Goal: Task Accomplishment & Management: Use online tool/utility

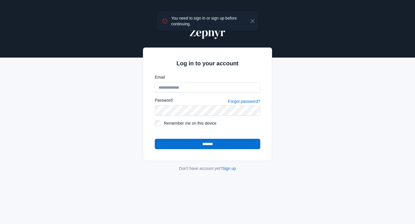
type input "**********"
click at [108, 102] on div "**********" at bounding box center [207, 98] width 380 height 164
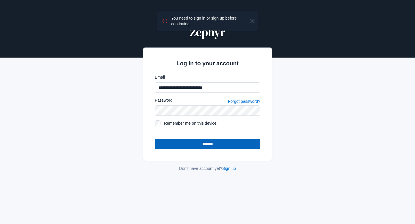
click at [222, 144] on input "*******" at bounding box center [207, 144] width 105 height 10
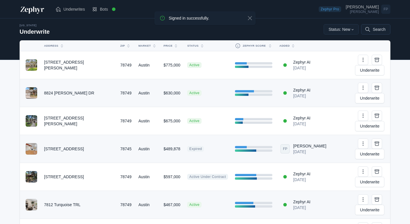
click at [365, 30] on icon at bounding box center [366, 28] width 3 height 3
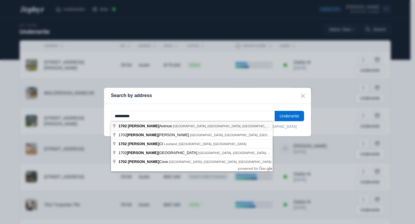
type input "**********"
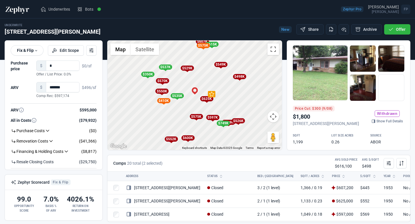
click at [189, 97] on div "To activate drag with keyboard, press Alt + Enter. Once in keyboard drag state,…" at bounding box center [194, 95] width 174 height 109
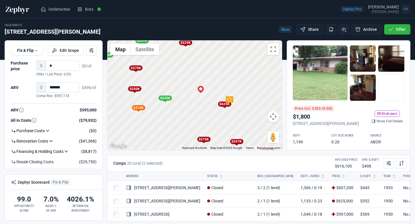
click at [191, 96] on div "To activate drag with keyboard, press Alt + Enter. Once in keyboard drag state,…" at bounding box center [194, 95] width 174 height 109
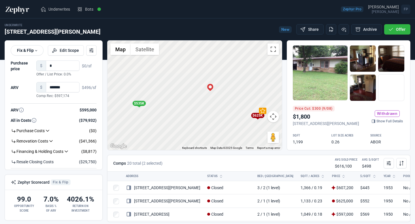
click at [191, 96] on div "To activate drag with keyboard, press Alt + Enter. Once in keyboard drag state,…" at bounding box center [194, 95] width 174 height 109
drag, startPoint x: 219, startPoint y: 100, endPoint x: 184, endPoint y: 109, distance: 35.8
click at [184, 109] on div "To activate drag with keyboard, press Alt + Enter. Once in keyboard drag state,…" at bounding box center [194, 95] width 174 height 109
click at [322, 69] on div at bounding box center [319, 72] width 55 height 55
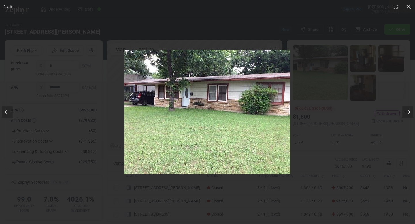
click at [409, 112] on icon at bounding box center [407, 112] width 6 height 6
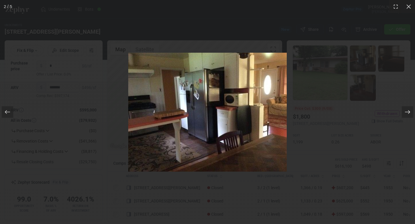
click at [409, 112] on icon at bounding box center [407, 112] width 6 height 6
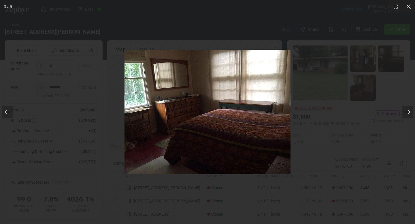
click at [409, 112] on icon at bounding box center [407, 112] width 6 height 6
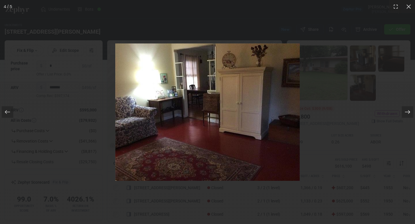
click at [409, 112] on icon at bounding box center [407, 112] width 6 height 6
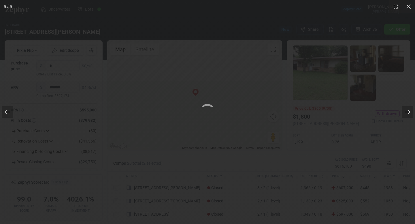
click at [409, 112] on icon at bounding box center [407, 112] width 6 height 6
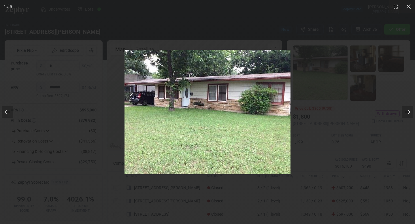
click at [409, 112] on icon at bounding box center [407, 112] width 6 height 6
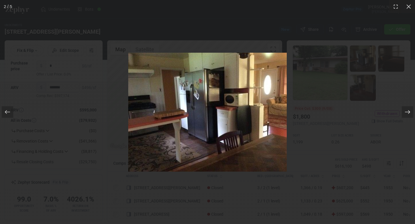
click at [409, 112] on icon at bounding box center [407, 112] width 6 height 6
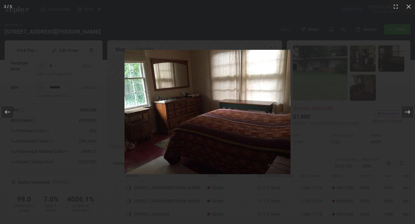
click at [409, 112] on icon at bounding box center [407, 112] width 6 height 6
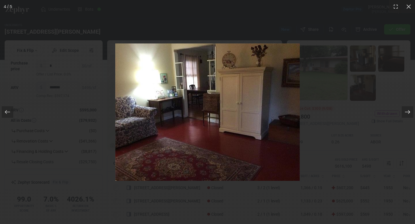
click at [409, 112] on icon at bounding box center [407, 112] width 6 height 6
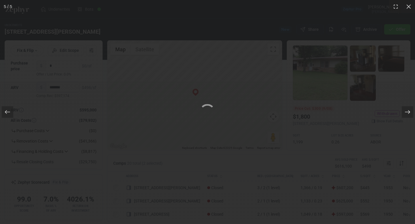
click at [409, 112] on icon at bounding box center [406, 112] width 5 height 4
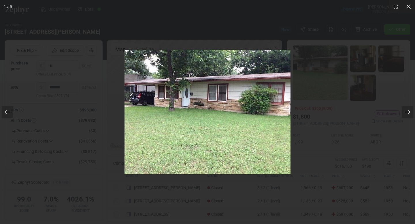
click at [409, 112] on icon at bounding box center [406, 112] width 5 height 4
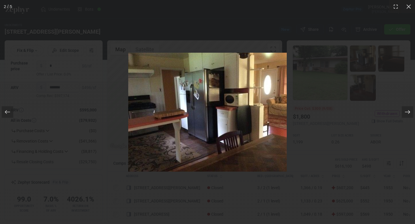
click at [409, 112] on icon at bounding box center [406, 112] width 5 height 4
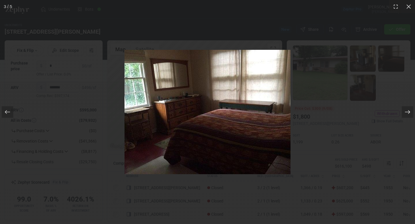
click at [409, 112] on icon at bounding box center [406, 112] width 5 height 4
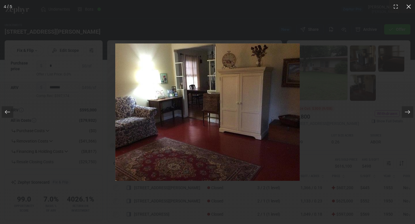
click at [408, 8] on icon at bounding box center [408, 7] width 6 height 6
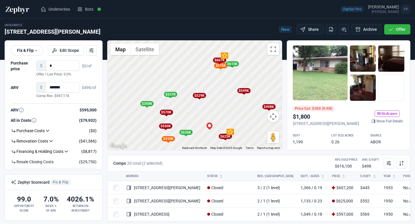
drag, startPoint x: 229, startPoint y: 73, endPoint x: 218, endPoint y: 121, distance: 49.0
click at [218, 121] on div "To activate drag with keyboard, press Alt + Enter. Once in keyboard drag state,…" at bounding box center [194, 95] width 174 height 109
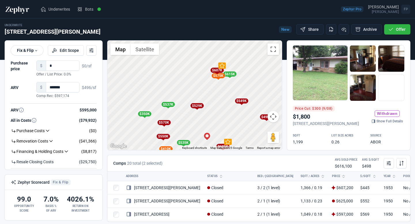
click at [199, 106] on div "$529K" at bounding box center [196, 105] width 13 height 5
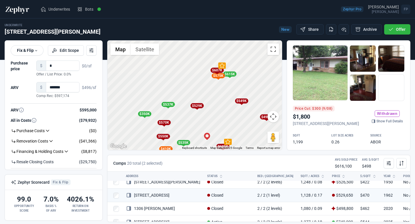
scroll to position [140, 0]
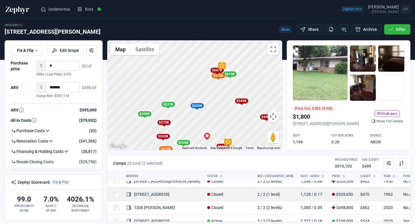
click at [160, 192] on link "1808 Redlands ST" at bounding box center [147, 194] width 43 height 5
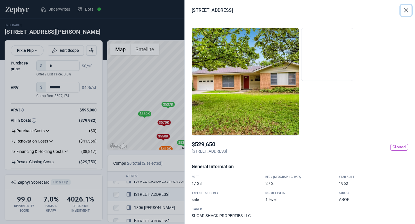
click at [403, 8] on button "Close" at bounding box center [405, 10] width 11 height 11
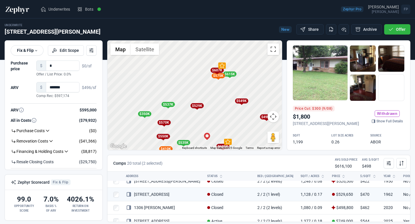
click at [164, 120] on div "$570K" at bounding box center [163, 122] width 13 height 5
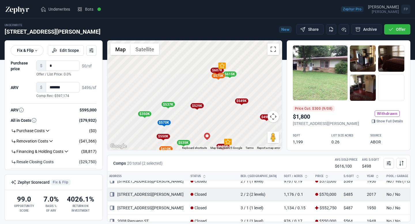
scroll to position [73, 0]
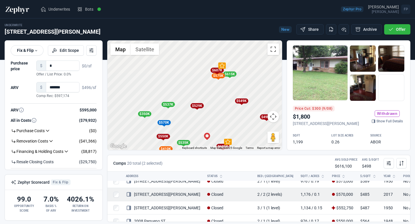
click at [155, 195] on link "6507 Laird DR" at bounding box center [163, 194] width 74 height 5
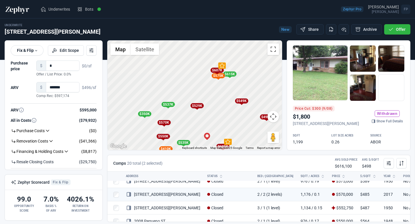
click at [172, 175] on div at bounding box center [207, 112] width 415 height 224
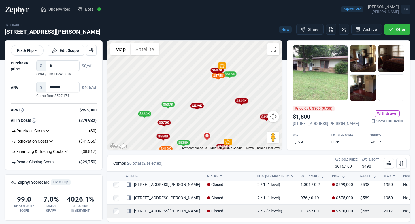
scroll to position [59, 0]
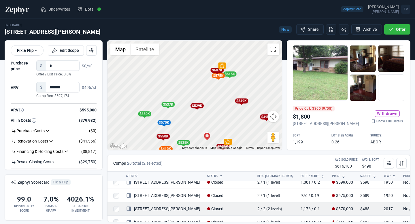
click at [152, 207] on link "6507 Laird DR" at bounding box center [163, 208] width 74 height 5
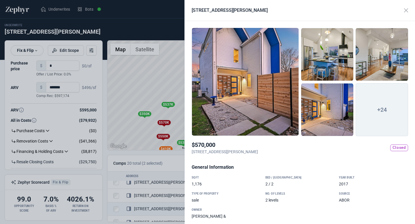
click at [257, 85] on div at bounding box center [244, 82] width 107 height 108
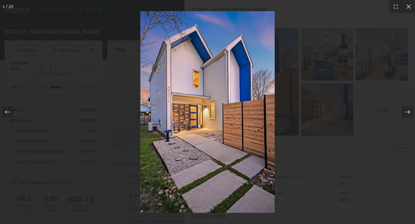
click at [408, 110] on icon at bounding box center [406, 112] width 5 height 4
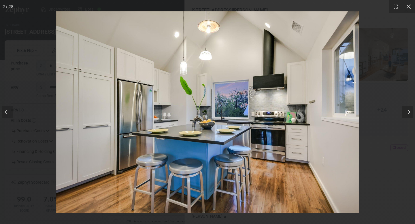
click at [408, 110] on icon at bounding box center [406, 112] width 5 height 4
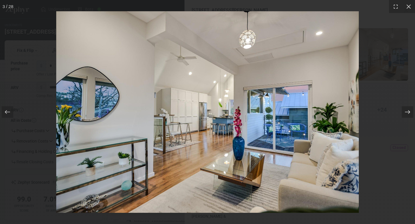
click at [408, 110] on icon at bounding box center [406, 112] width 5 height 4
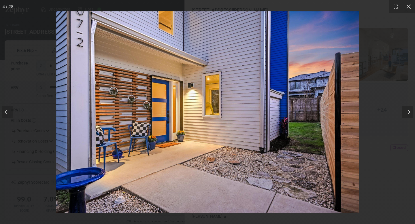
click at [408, 110] on icon at bounding box center [406, 112] width 5 height 4
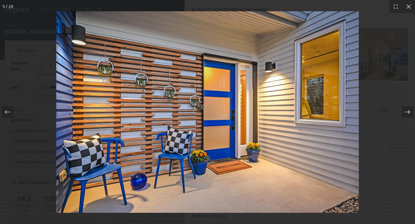
click at [408, 110] on icon at bounding box center [406, 112] width 5 height 4
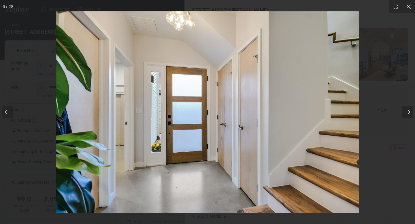
click at [408, 110] on icon at bounding box center [406, 112] width 5 height 4
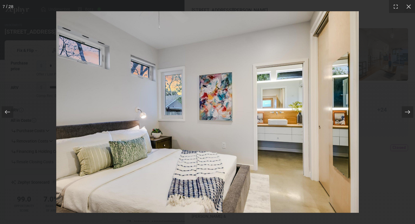
click at [408, 110] on icon at bounding box center [406, 112] width 5 height 4
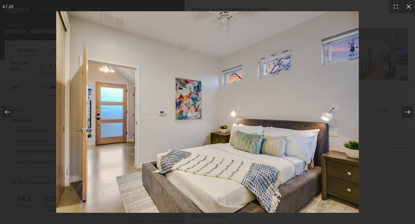
click at [408, 110] on icon at bounding box center [406, 112] width 5 height 4
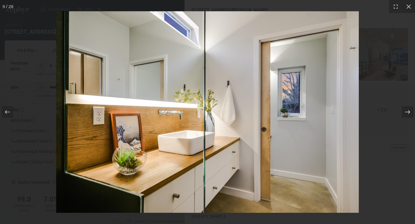
click at [408, 110] on icon at bounding box center [406, 112] width 5 height 4
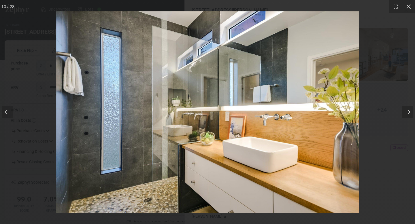
click at [408, 110] on icon at bounding box center [406, 112] width 5 height 4
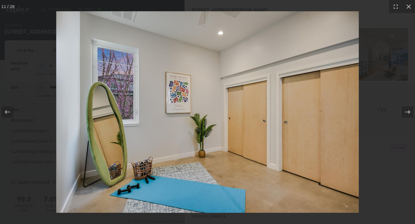
click at [408, 110] on icon at bounding box center [406, 112] width 5 height 4
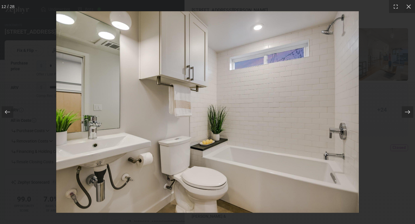
click at [408, 110] on icon at bounding box center [406, 112] width 5 height 4
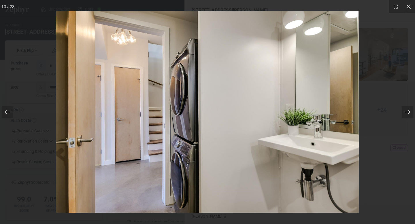
click at [408, 110] on icon at bounding box center [406, 112] width 5 height 4
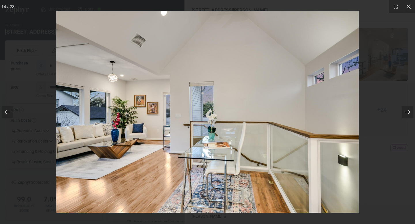
click at [408, 110] on icon at bounding box center [406, 112] width 5 height 4
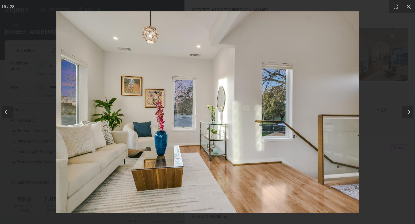
click at [408, 110] on icon at bounding box center [406, 112] width 5 height 4
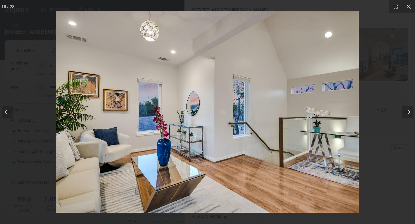
click at [408, 110] on icon at bounding box center [406, 112] width 5 height 4
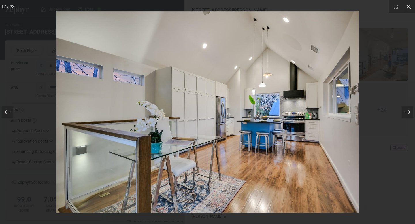
click at [408, 5] on icon at bounding box center [408, 7] width 6 height 6
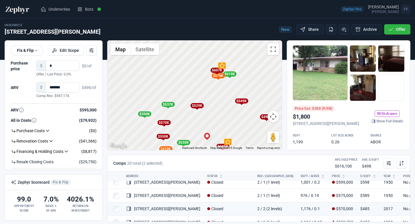
click at [151, 82] on div at bounding box center [207, 112] width 415 height 224
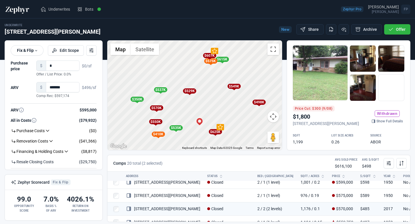
drag, startPoint x: 223, startPoint y: 123, endPoint x: 210, endPoint y: 96, distance: 30.3
click at [210, 96] on div "To activate drag with keyboard, press Alt + Enter. Once in keyboard drag state,…" at bounding box center [194, 95] width 174 height 109
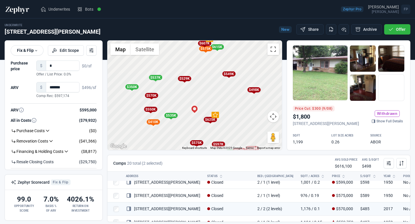
click at [198, 122] on div "To activate drag with keyboard, press Alt + Enter. Once in keyboard drag state,…" at bounding box center [194, 95] width 174 height 109
click at [198, 121] on div "To activate drag with keyboard, press Alt + Enter. Once in keyboard drag state,…" at bounding box center [194, 95] width 174 height 109
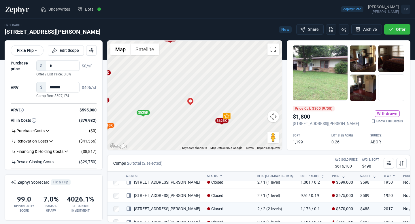
click at [198, 119] on div "To activate drag with keyboard, press Alt + Enter. Once in keyboard drag state,…" at bounding box center [194, 95] width 174 height 109
click at [244, 126] on div "$625K" at bounding box center [244, 125] width 13 height 5
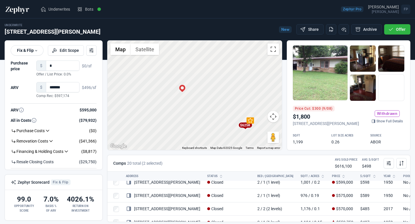
scroll to position [7, 0]
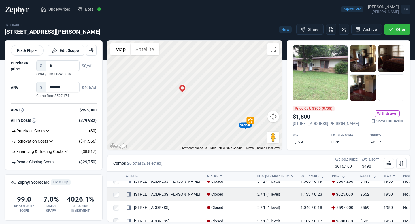
click at [156, 194] on link "1502 Karen Ave" at bounding box center [163, 194] width 74 height 5
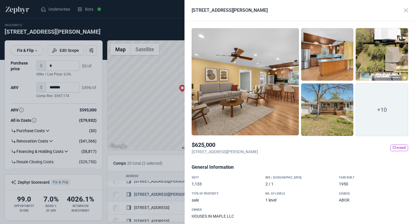
click at [380, 112] on span "+10" at bounding box center [381, 109] width 52 height 53
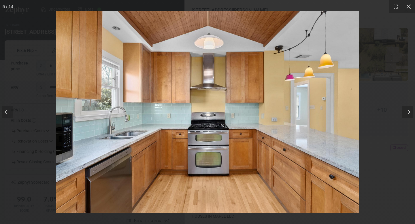
click at [404, 113] on icon at bounding box center [407, 112] width 6 height 6
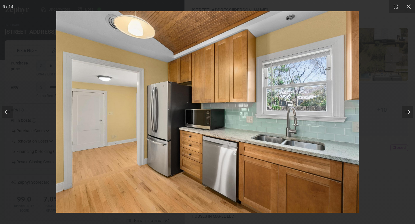
click at [404, 113] on icon at bounding box center [407, 112] width 6 height 6
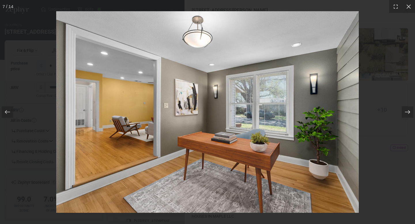
click at [404, 113] on icon at bounding box center [407, 112] width 6 height 6
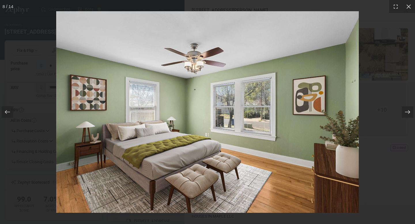
click at [404, 113] on icon at bounding box center [407, 112] width 6 height 6
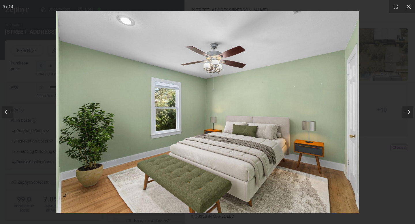
click at [404, 113] on icon at bounding box center [407, 112] width 6 height 6
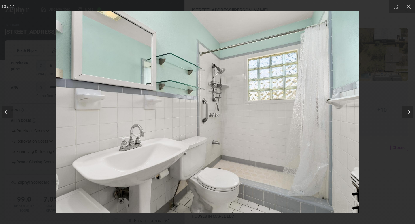
click at [404, 113] on icon at bounding box center [407, 112] width 6 height 6
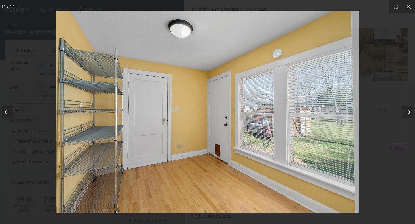
click at [404, 113] on icon at bounding box center [407, 112] width 6 height 6
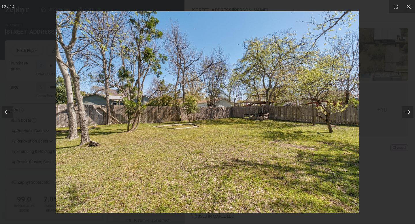
click at [404, 113] on icon at bounding box center [407, 112] width 6 height 6
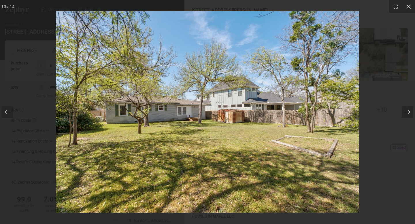
click at [404, 113] on icon at bounding box center [407, 112] width 6 height 6
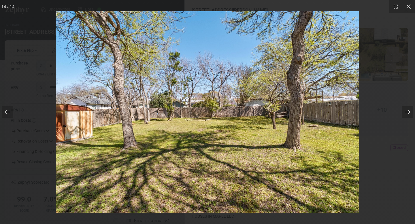
click at [404, 113] on icon at bounding box center [407, 112] width 6 height 6
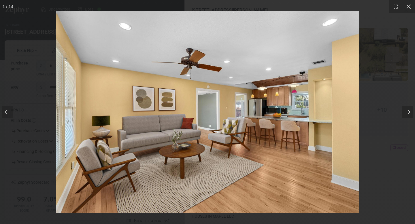
click at [404, 113] on icon at bounding box center [407, 112] width 6 height 6
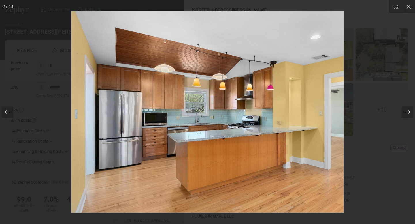
click at [404, 113] on icon at bounding box center [407, 112] width 6 height 6
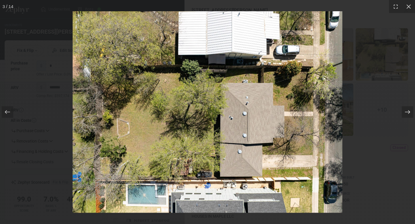
click at [404, 113] on icon at bounding box center [407, 112] width 6 height 6
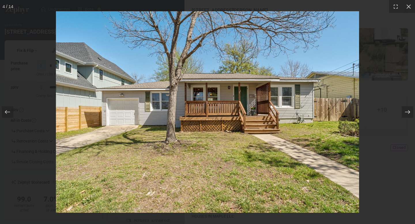
click at [404, 113] on icon at bounding box center [407, 112] width 6 height 6
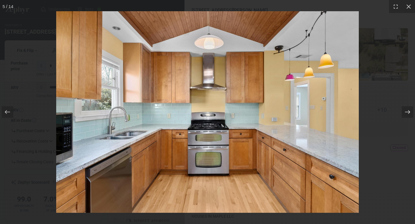
click at [404, 113] on icon at bounding box center [407, 112] width 6 height 6
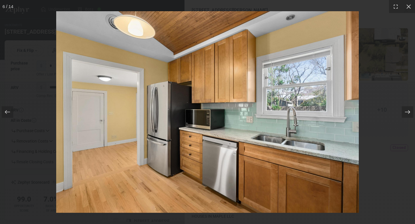
click at [404, 113] on icon at bounding box center [407, 112] width 6 height 6
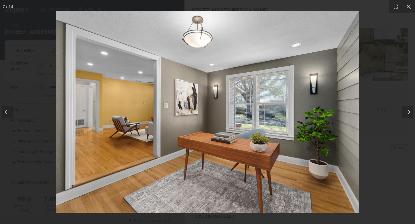
click at [404, 113] on icon at bounding box center [407, 112] width 6 height 6
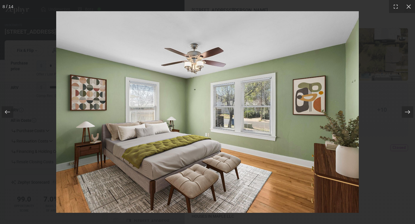
click at [404, 113] on icon at bounding box center [407, 112] width 6 height 6
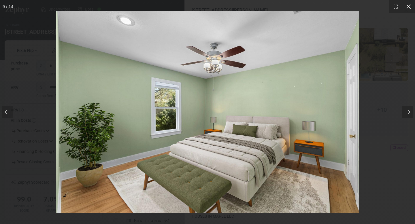
click at [408, 7] on icon at bounding box center [408, 7] width 6 height 6
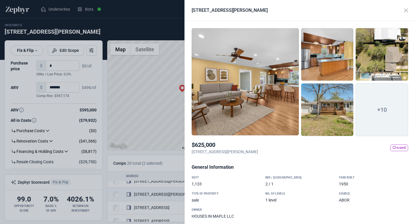
click at [281, 175] on div "Bed / [GEOGRAPHIC_DATA]" at bounding box center [299, 177] width 69 height 5
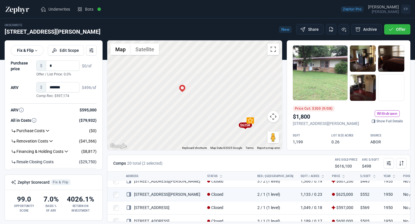
click at [151, 138] on div at bounding box center [207, 112] width 415 height 224
drag, startPoint x: 159, startPoint y: 91, endPoint x: 189, endPoint y: 108, distance: 34.5
click at [189, 108] on div "To activate drag with keyboard, press Alt + Enter. Once in keyboard drag state,…" at bounding box center [194, 95] width 174 height 109
click at [212, 106] on icon at bounding box center [211, 105] width 7 height 7
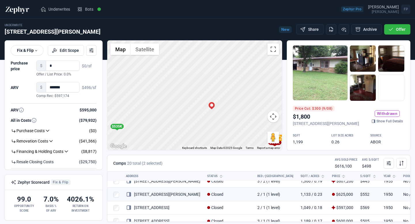
click at [312, 61] on div at bounding box center [319, 72] width 55 height 55
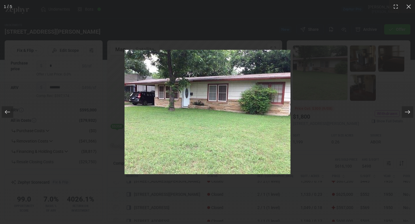
click at [408, 112] on icon at bounding box center [406, 112] width 5 height 4
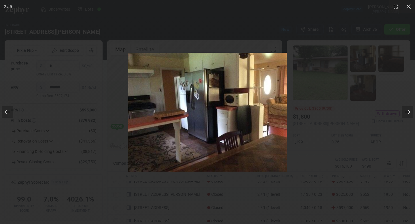
click at [408, 112] on icon at bounding box center [407, 112] width 6 height 6
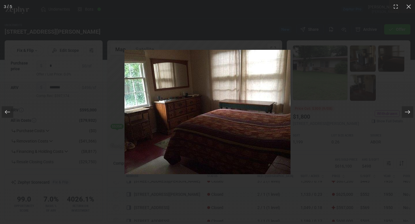
click at [408, 112] on icon at bounding box center [407, 112] width 6 height 6
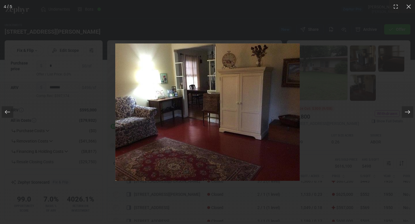
click at [408, 112] on icon at bounding box center [407, 112] width 6 height 6
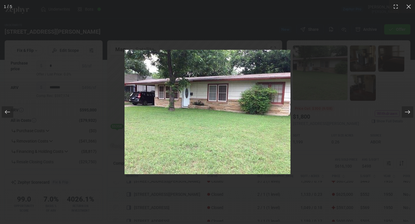
click at [408, 112] on icon at bounding box center [407, 112] width 6 height 6
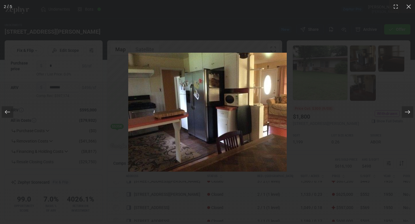
click at [408, 112] on icon at bounding box center [407, 112] width 6 height 6
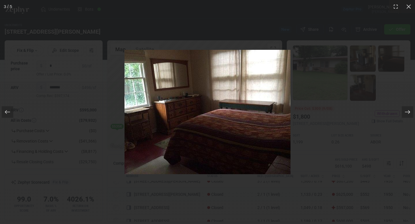
click at [408, 113] on icon at bounding box center [407, 112] width 6 height 6
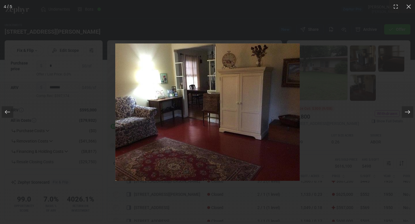
click at [408, 113] on icon at bounding box center [407, 112] width 6 height 6
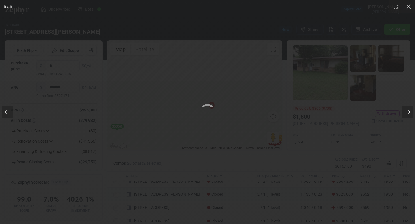
click at [408, 113] on icon at bounding box center [407, 112] width 6 height 6
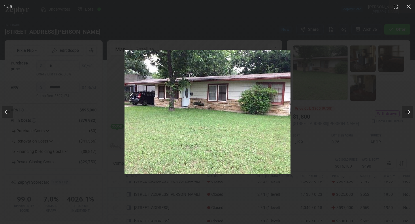
click at [408, 113] on icon at bounding box center [407, 112] width 6 height 6
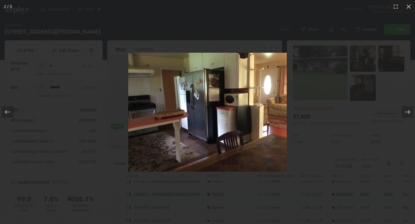
click at [408, 113] on icon at bounding box center [407, 112] width 6 height 6
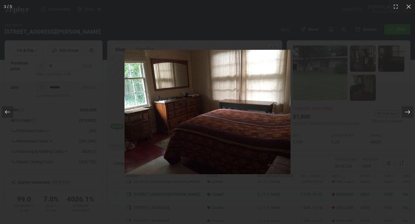
click at [408, 113] on icon at bounding box center [407, 112] width 6 height 6
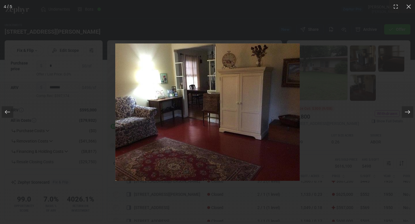
click at [408, 113] on icon at bounding box center [406, 112] width 5 height 4
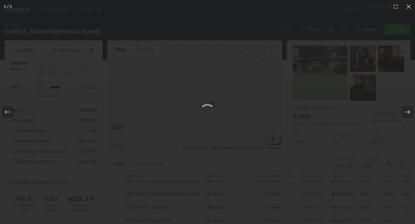
click at [408, 113] on icon at bounding box center [406, 112] width 5 height 4
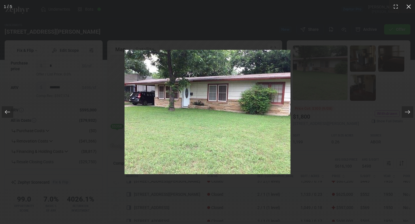
click at [410, 7] on icon at bounding box center [408, 7] width 6 height 6
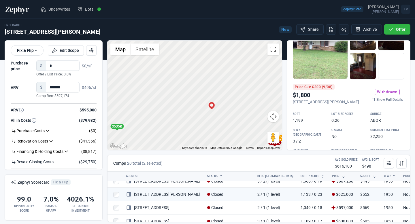
scroll to position [0, 0]
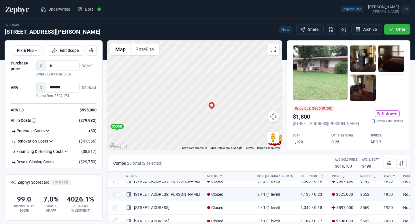
drag, startPoint x: 292, startPoint y: 121, endPoint x: 329, endPoint y: 124, distance: 37.0
click at [329, 124] on div "Price Cut: $300 (9/08) $1,800 1702 Karen Ave, Austin, TX, 78757 Withdrawn Show …" at bounding box center [348, 95] width 123 height 109
drag, startPoint x: 342, startPoint y: 121, endPoint x: 305, endPoint y: 123, distance: 37.7
click at [305, 123] on p "1702 Karen Ave, Austin, TX, 78757" at bounding box center [325, 124] width 66 height 6
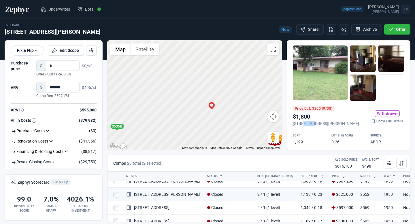
click at [305, 123] on p "1702 Karen Ave, Austin, TX, 78757" at bounding box center [325, 124] width 66 height 6
click at [299, 122] on p "1702 Karen Ave, Austin, TX, 78757" at bounding box center [325, 124] width 66 height 6
drag, startPoint x: 293, startPoint y: 120, endPoint x: 335, endPoint y: 123, distance: 42.1
click at [335, 123] on p "1702 Karen Ave, Austin, TX, 78757" at bounding box center [325, 124] width 66 height 6
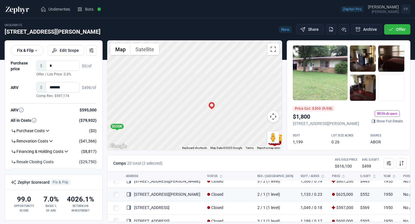
click at [332, 122] on p "1702 Karen Ave, Austin, TX, 78757" at bounding box center [325, 124] width 66 height 6
click at [331, 122] on p "1702 Karen Ave, Austin, TX, 78757" at bounding box center [325, 124] width 66 height 6
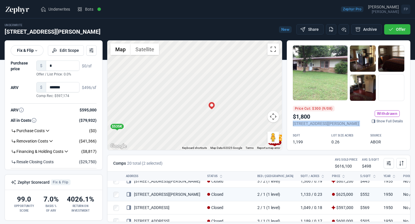
drag, startPoint x: 320, startPoint y: 122, endPoint x: 292, endPoint y: 121, distance: 27.9
click at [292, 121] on div "Price Cut: $300 (9/08) $1,800 1702 Karen Ave, Austin, TX, 78757 Withdrawn Show …" at bounding box center [348, 95] width 123 height 109
click at [373, 119] on link "Show Full Details" at bounding box center [387, 121] width 34 height 6
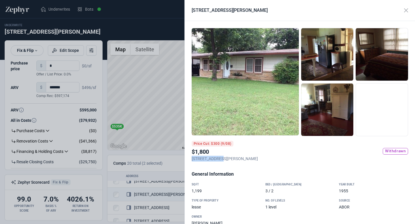
drag, startPoint x: 192, startPoint y: 155, endPoint x: 220, endPoint y: 157, distance: 27.7
click at [220, 157] on p "1702 Karen Ave, Austin, TX, 78757" at bounding box center [224, 159] width 66 height 6
drag, startPoint x: 220, startPoint y: 157, endPoint x: 191, endPoint y: 156, distance: 28.5
click at [191, 156] on p "1702 Karen Ave, Austin, TX, 78757" at bounding box center [224, 159] width 66 height 6
click at [404, 12] on button "Close" at bounding box center [405, 10] width 11 height 11
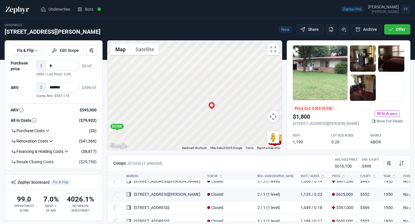
click at [203, 29] on div "Underwrite 1702 Karen Ave New Share Archive Offer" at bounding box center [207, 29] width 405 height 13
click at [65, 9] on span "Underwrites" at bounding box center [59, 9] width 22 height 6
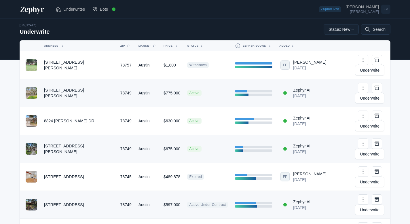
click at [379, 29] on button "Search" at bounding box center [375, 29] width 29 height 10
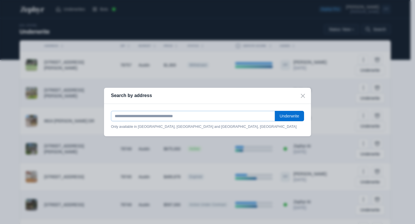
click at [190, 116] on input "text" at bounding box center [193, 116] width 164 height 10
click at [284, 103] on div "Search by address" at bounding box center [207, 96] width 207 height 16
click at [301, 94] on button "Close" at bounding box center [302, 96] width 16 height 16
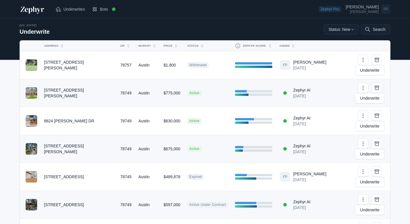
click at [60, 62] on td "1702 Karen Ave" at bounding box center [79, 65] width 76 height 28
click at [27, 61] on span at bounding box center [32, 65] width 12 height 12
click at [365, 65] on link "Underwrite" at bounding box center [369, 70] width 29 height 10
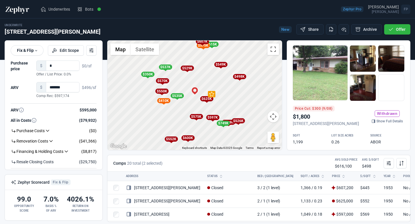
click at [332, 73] on div at bounding box center [319, 72] width 55 height 55
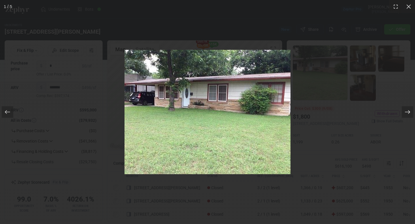
click at [400, 114] on div at bounding box center [404, 112] width 22 height 29
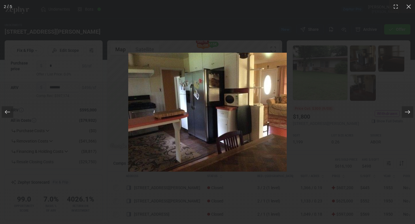
click at [400, 114] on div at bounding box center [404, 112] width 22 height 29
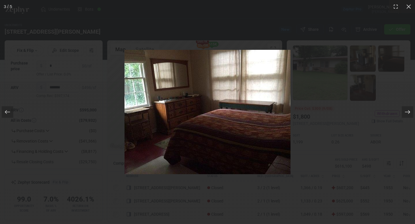
click at [400, 114] on div at bounding box center [404, 112] width 22 height 29
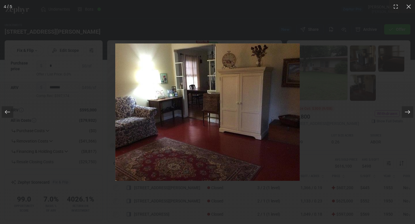
click at [400, 114] on div at bounding box center [404, 112] width 22 height 29
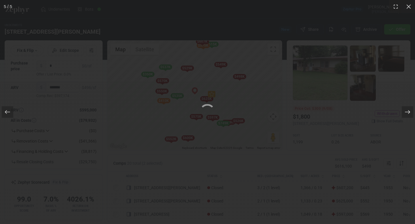
click at [404, 115] on div at bounding box center [407, 112] width 12 height 12
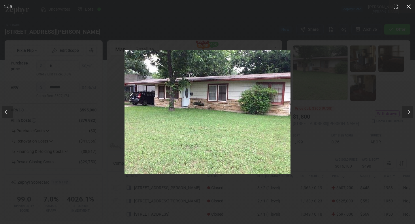
click at [408, 5] on icon at bounding box center [408, 7] width 6 height 6
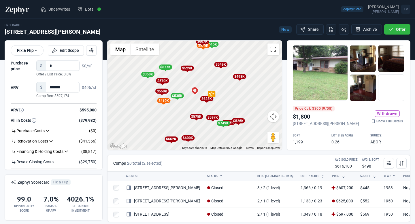
click at [191, 97] on div "To activate drag with keyboard, press Alt + Enter. Once in keyboard drag state,…" at bounding box center [194, 95] width 174 height 109
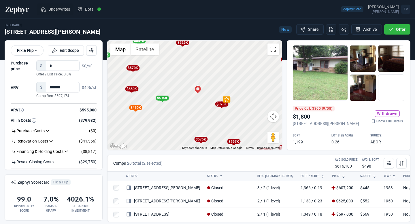
click at [63, 8] on span "Underwrites" at bounding box center [59, 9] width 22 height 6
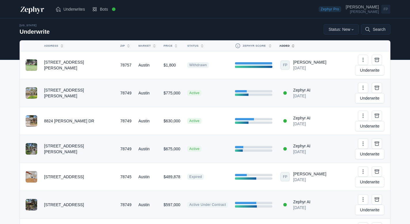
click at [290, 47] on button "Added" at bounding box center [299, 45] width 47 height 9
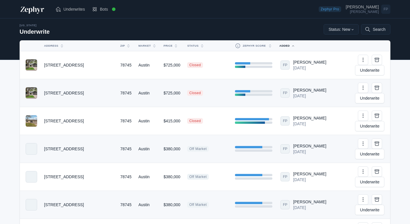
click at [290, 47] on button "Added" at bounding box center [299, 45] width 47 height 9
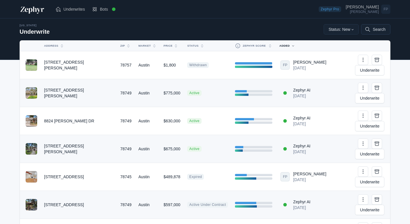
click at [371, 30] on button "Search" at bounding box center [375, 29] width 29 height 10
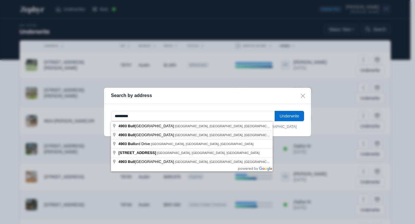
type input "**********"
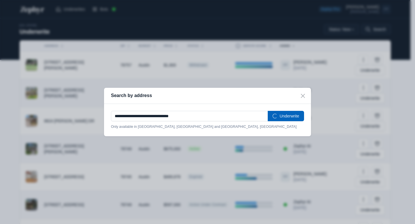
click at [283, 120] on button "Underwrite" at bounding box center [285, 116] width 36 height 10
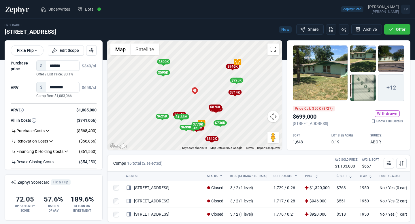
click at [330, 107] on span "Price Cut: $50K (8/27)" at bounding box center [313, 109] width 42 height 6
click at [318, 76] on div at bounding box center [319, 72] width 55 height 55
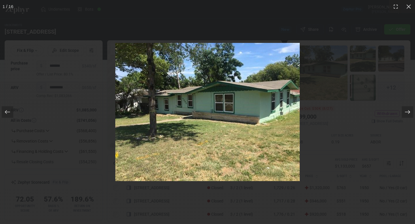
click at [407, 110] on icon at bounding box center [407, 112] width 6 height 6
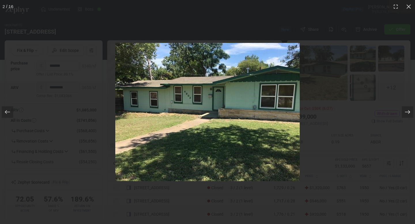
click at [407, 110] on icon at bounding box center [407, 112] width 6 height 6
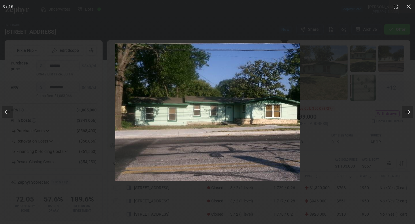
click at [407, 110] on icon at bounding box center [407, 112] width 6 height 6
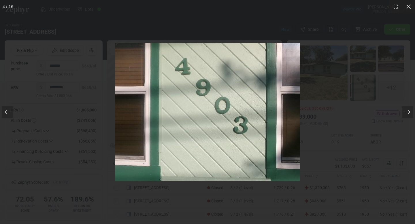
click at [407, 110] on icon at bounding box center [407, 112] width 6 height 6
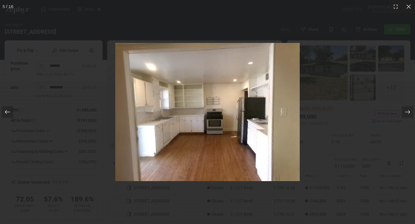
click at [4, 111] on div at bounding box center [8, 112] width 12 height 12
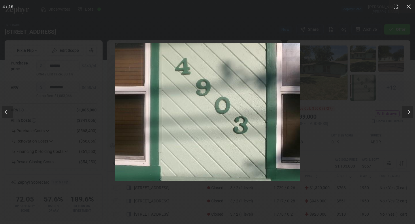
click at [409, 116] on div at bounding box center [407, 112] width 12 height 12
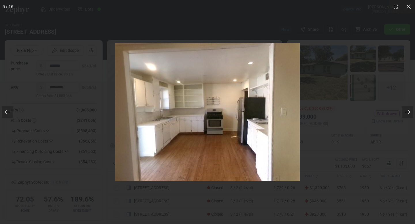
click at [409, 116] on div at bounding box center [407, 112] width 12 height 12
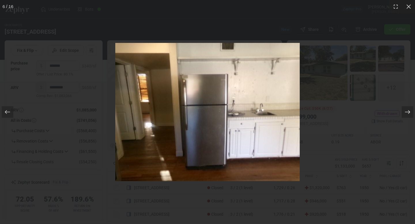
click at [409, 116] on div at bounding box center [407, 112] width 12 height 12
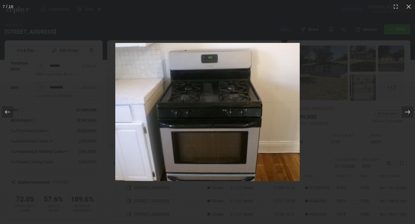
click at [409, 116] on div at bounding box center [407, 112] width 12 height 12
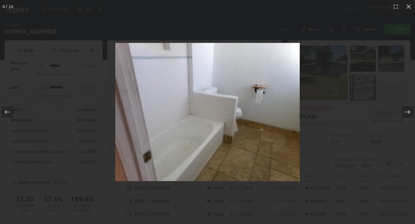
click at [409, 116] on div at bounding box center [407, 112] width 12 height 12
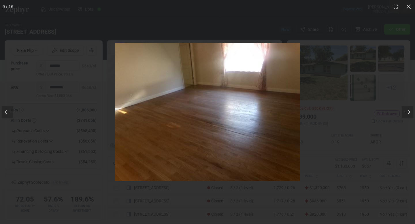
click at [409, 116] on div at bounding box center [407, 112] width 12 height 12
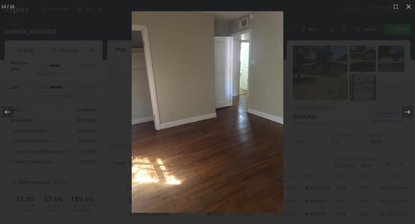
click at [409, 116] on div at bounding box center [407, 112] width 12 height 12
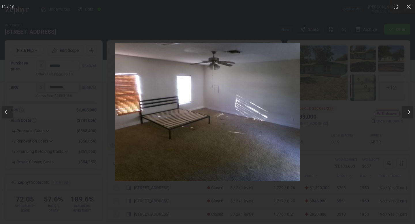
click at [409, 116] on div at bounding box center [407, 112] width 12 height 12
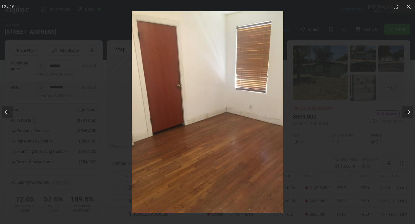
click at [409, 116] on div at bounding box center [407, 112] width 12 height 12
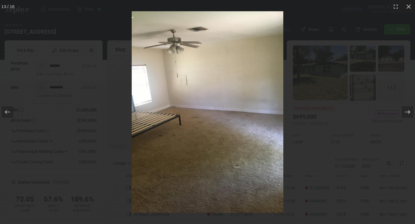
click at [410, 116] on div at bounding box center [407, 112] width 12 height 12
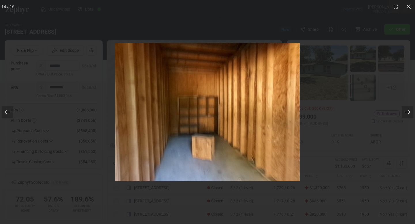
click at [410, 116] on div at bounding box center [407, 112] width 12 height 12
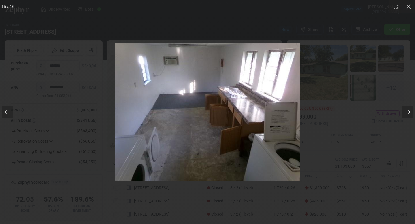
click at [410, 116] on div at bounding box center [407, 112] width 12 height 12
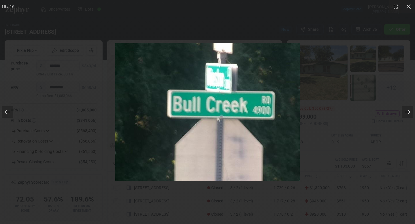
click at [410, 116] on div at bounding box center [407, 112] width 12 height 12
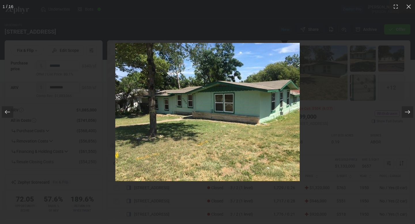
click at [410, 116] on div at bounding box center [407, 112] width 12 height 12
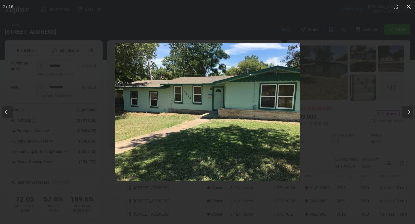
click at [409, 7] on icon at bounding box center [408, 6] width 4 height 4
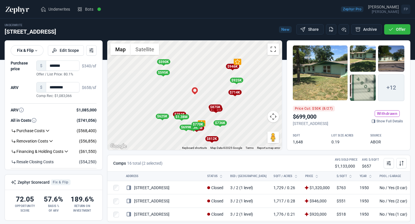
click at [197, 102] on div "To activate drag with keyboard, press Alt + Enter. Once in keyboard drag state,…" at bounding box center [194, 95] width 174 height 109
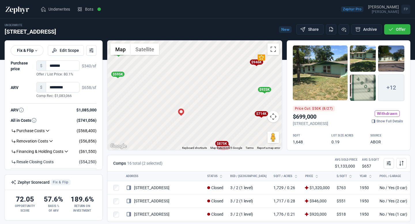
drag, startPoint x: 228, startPoint y: 94, endPoint x: 218, endPoint y: 121, distance: 28.8
click at [218, 121] on div "To activate drag with keyboard, press Alt + Enter. Once in keyboard drag state,…" at bounding box center [194, 95] width 174 height 109
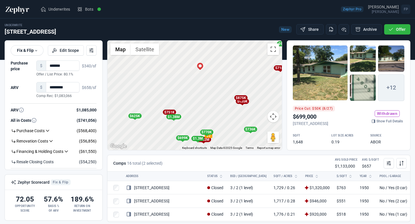
drag, startPoint x: 201, startPoint y: 121, endPoint x: 220, endPoint y: 74, distance: 51.5
click at [220, 74] on div "To activate drag with keyboard, press Alt + Enter. Once in keyboard drag state,…" at bounding box center [194, 95] width 174 height 109
click at [389, 166] on icon at bounding box center [388, 163] width 6 height 6
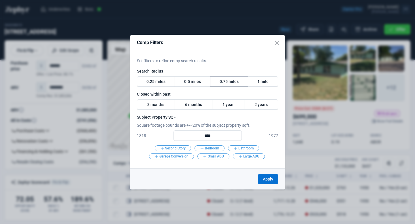
click at [239, 78] on label "0.75 miles" at bounding box center [229, 81] width 38 height 10
click at [220, 135] on input "****" at bounding box center [207, 135] width 68 height 10
drag, startPoint x: 220, startPoint y: 135, endPoint x: 201, endPoint y: 135, distance: 19.0
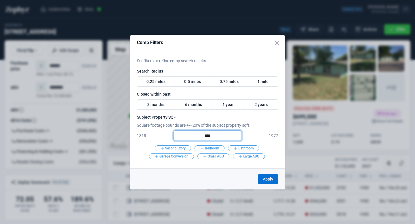
click at [201, 134] on input "****" at bounding box center [207, 135] width 68 height 10
type input "****"
click at [266, 176] on button "Apply" at bounding box center [268, 179] width 20 height 10
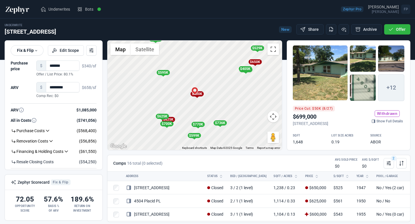
click at [216, 96] on div "To activate drag with keyboard, press Alt + Enter. Once in keyboard drag state,…" at bounding box center [194, 95] width 174 height 109
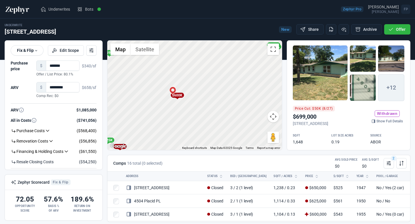
click at [180, 96] on div "$600K" at bounding box center [176, 95] width 13 height 5
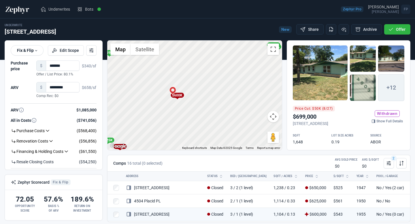
scroll to position [20, 0]
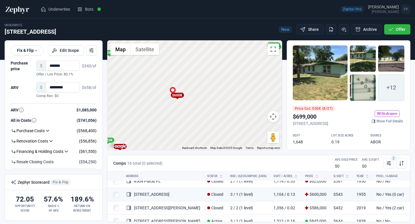
click at [174, 109] on div "To navigate, press the arrow keys. To activate drag with keyboard, press Alt + …" at bounding box center [194, 95] width 174 height 109
click at [174, 109] on div "To activate drag with keyboard, press Alt + Enter. Once in keyboard drag state,…" at bounding box center [194, 95] width 174 height 109
click at [187, 96] on div "To activate drag with keyboard, press Alt + Enter. Once in keyboard drag state,…" at bounding box center [194, 95] width 174 height 109
click at [173, 75] on div "$600K" at bounding box center [171, 76] width 13 height 5
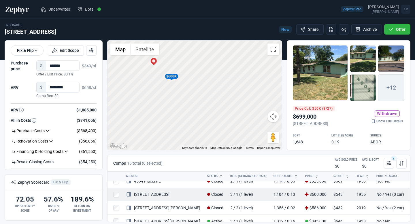
click at [153, 195] on link "[STREET_ADDRESS]" at bounding box center [147, 194] width 43 height 5
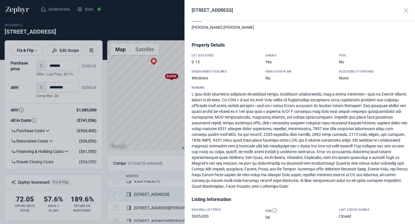
scroll to position [0, 0]
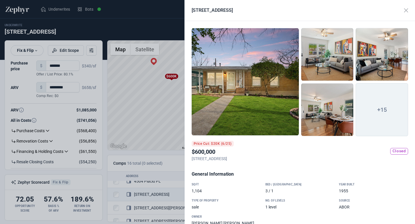
click at [242, 98] on div at bounding box center [244, 82] width 107 height 108
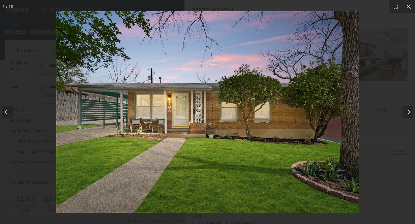
click at [406, 111] on icon at bounding box center [407, 112] width 6 height 6
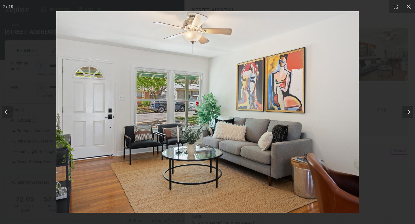
click at [406, 111] on icon at bounding box center [407, 112] width 6 height 6
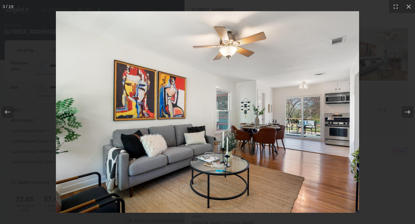
click at [406, 111] on icon at bounding box center [407, 112] width 6 height 6
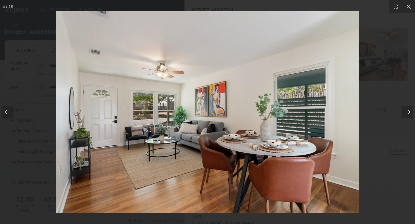
click at [406, 111] on icon at bounding box center [407, 112] width 6 height 6
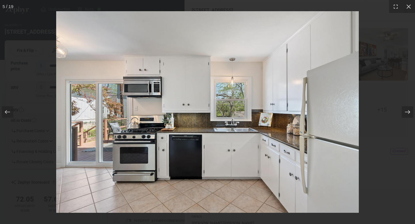
click at [406, 111] on icon at bounding box center [407, 112] width 6 height 6
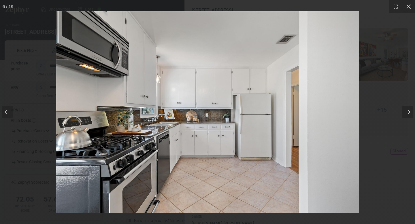
click at [406, 111] on icon at bounding box center [407, 112] width 6 height 6
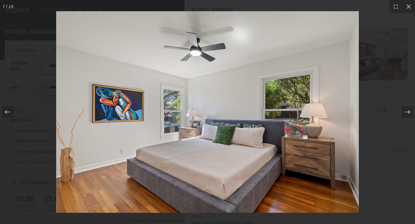
click at [406, 111] on icon at bounding box center [407, 112] width 6 height 6
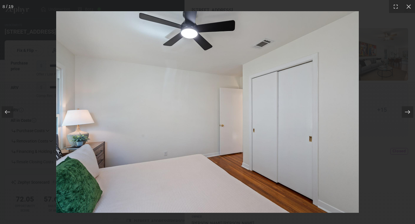
click at [406, 111] on icon at bounding box center [407, 112] width 6 height 6
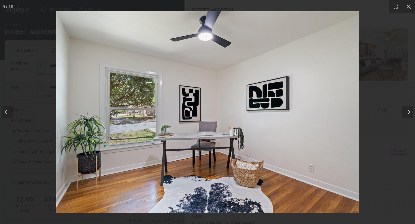
click at [406, 111] on icon at bounding box center [407, 112] width 6 height 6
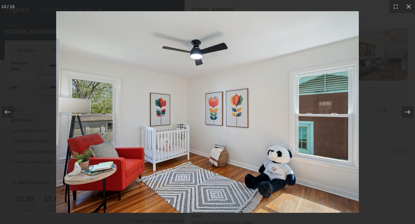
click at [406, 111] on icon at bounding box center [407, 112] width 6 height 6
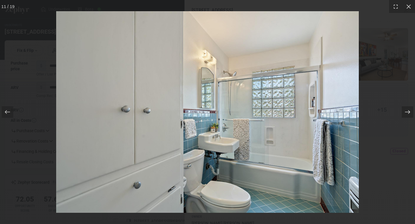
click at [406, 111] on icon at bounding box center [407, 112] width 6 height 6
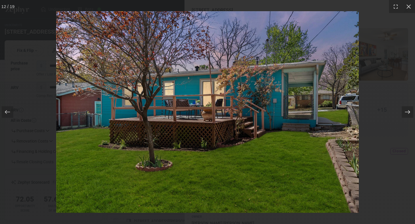
click at [406, 111] on icon at bounding box center [407, 112] width 6 height 6
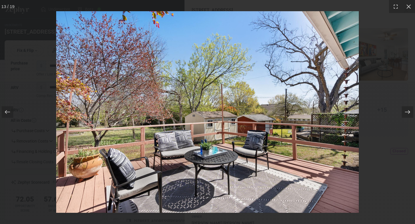
click at [406, 111] on icon at bounding box center [407, 112] width 6 height 6
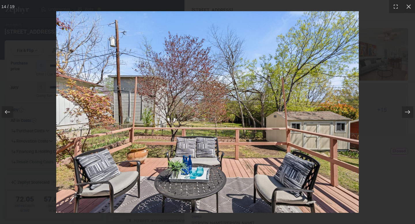
click at [406, 111] on icon at bounding box center [407, 112] width 6 height 6
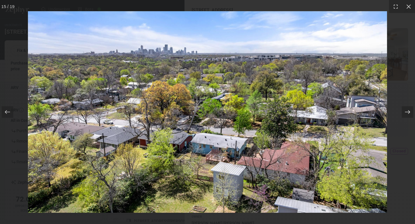
click at [406, 111] on icon at bounding box center [407, 112] width 6 height 6
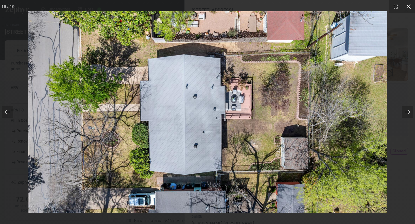
click at [413, 7] on div at bounding box center [408, 6] width 13 height 13
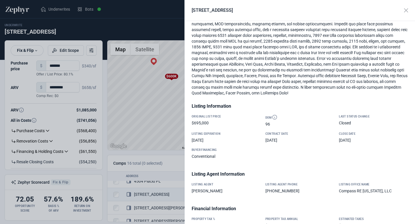
scroll to position [290, 0]
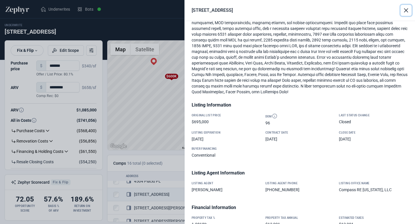
click at [404, 9] on button "Close" at bounding box center [405, 10] width 11 height 11
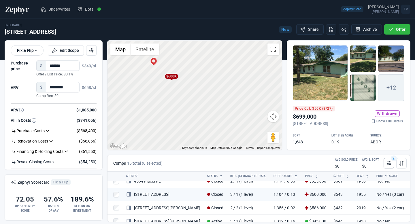
click at [386, 162] on icon at bounding box center [388, 163] width 6 height 6
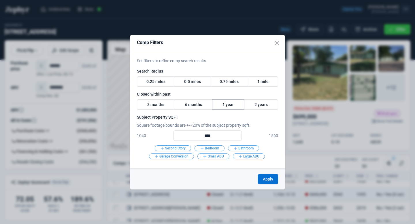
click at [225, 104] on label "1 year" at bounding box center [228, 104] width 32 height 10
click at [224, 136] on input "****" at bounding box center [207, 135] width 68 height 10
click at [268, 180] on button "Apply" at bounding box center [268, 179] width 20 height 10
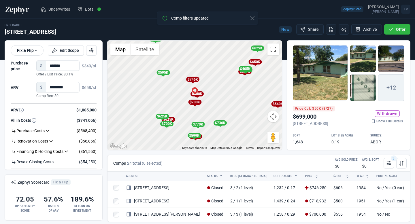
click at [211, 88] on div "To activate drag with keyboard, press Alt + Enter. Once in keyboard drag state,…" at bounding box center [194, 95] width 174 height 109
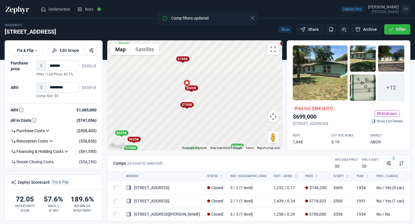
drag, startPoint x: 199, startPoint y: 93, endPoint x: 207, endPoint y: 76, distance: 18.9
click at [207, 76] on div "To activate drag with keyboard, press Alt + Enter. Once in keyboard drag state,…" at bounding box center [194, 95] width 174 height 109
click at [201, 96] on div "To activate drag with keyboard, press Alt + Enter. Once in keyboard drag state,…" at bounding box center [194, 95] width 174 height 109
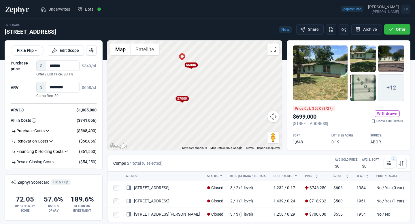
drag, startPoint x: 184, startPoint y: 111, endPoint x: 194, endPoint y: 92, distance: 21.8
click at [194, 92] on div "To activate drag with keyboard, press Alt + Enter. Once in keyboard drag state,…" at bounding box center [194, 95] width 174 height 109
click at [170, 109] on div "$700K" at bounding box center [170, 107] width 13 height 5
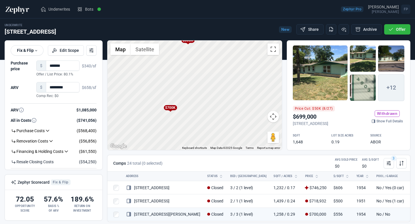
scroll to position [20, 0]
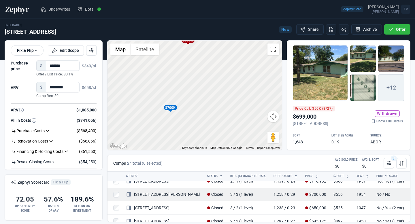
click at [163, 196] on td "[STREET_ADDRESS][PERSON_NAME]" at bounding box center [162, 194] width 81 height 13
click at [157, 194] on link "[STREET_ADDRESS][PERSON_NAME]" at bounding box center [163, 194] width 74 height 5
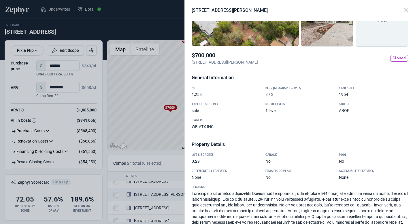
scroll to position [0, 0]
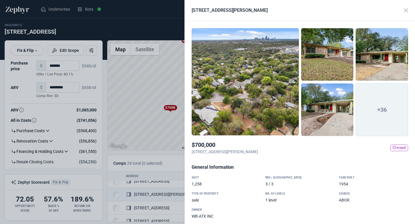
click at [322, 127] on div at bounding box center [327, 109] width 52 height 53
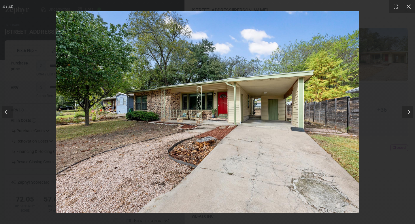
click at [402, 115] on div at bounding box center [407, 112] width 12 height 12
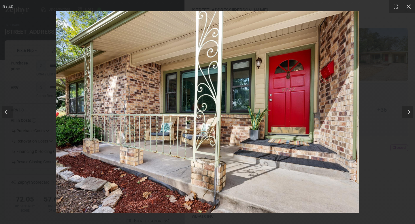
click at [402, 115] on div at bounding box center [407, 112] width 12 height 12
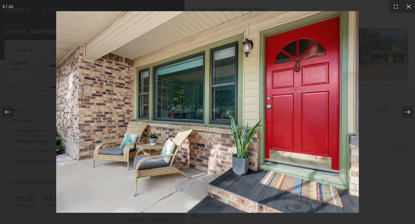
click at [402, 115] on div at bounding box center [407, 112] width 12 height 12
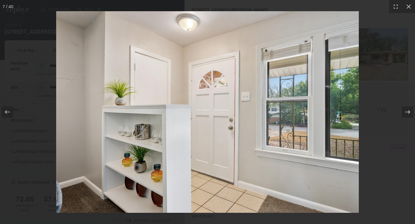
click at [402, 115] on div at bounding box center [407, 112] width 12 height 12
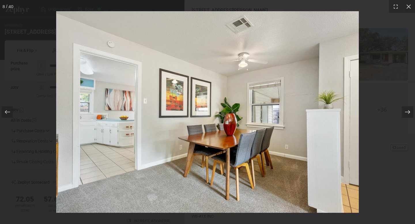
click at [402, 115] on div at bounding box center [407, 112] width 12 height 12
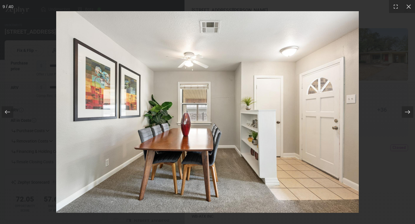
click at [402, 115] on div at bounding box center [407, 112] width 12 height 12
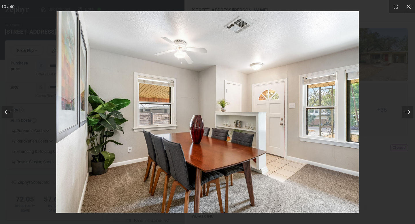
click at [402, 115] on div at bounding box center [407, 112] width 12 height 12
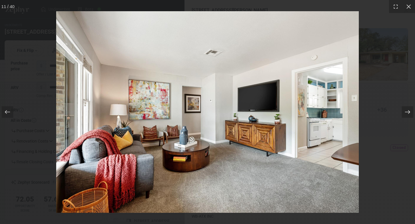
click at [402, 115] on div at bounding box center [407, 112] width 12 height 12
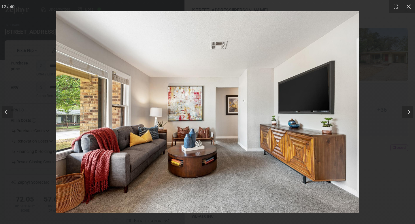
click at [402, 115] on div at bounding box center [407, 112] width 12 height 12
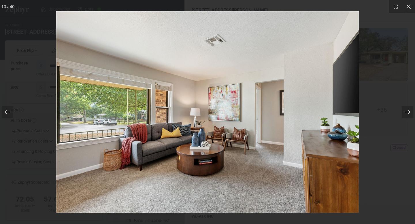
click at [402, 115] on div at bounding box center [407, 112] width 12 height 12
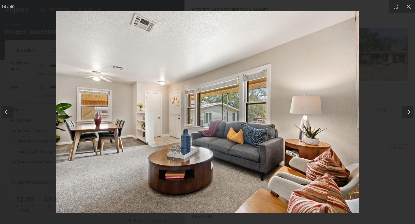
click at [402, 115] on div at bounding box center [407, 112] width 12 height 12
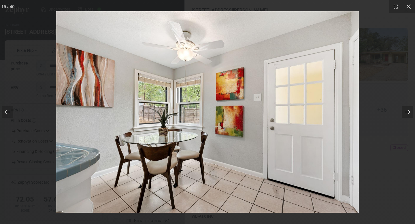
click at [402, 115] on div at bounding box center [407, 112] width 12 height 12
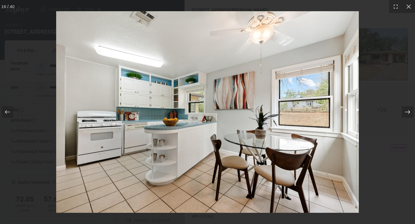
click at [402, 115] on div at bounding box center [407, 112] width 12 height 12
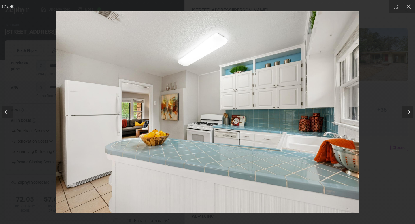
click at [402, 115] on div at bounding box center [407, 112] width 12 height 12
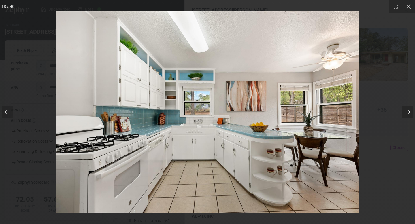
click at [402, 115] on div at bounding box center [407, 112] width 12 height 12
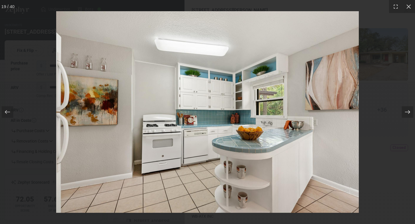
click at [402, 115] on div at bounding box center [407, 112] width 12 height 12
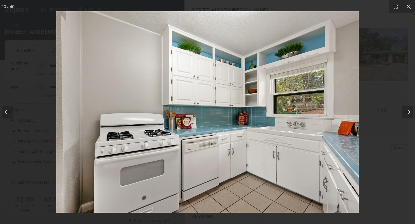
click at [402, 115] on div at bounding box center [407, 112] width 12 height 12
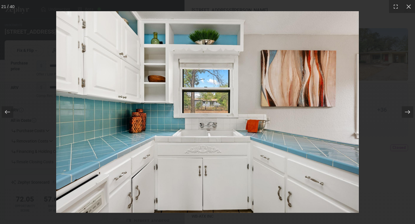
click at [402, 115] on div at bounding box center [407, 112] width 12 height 12
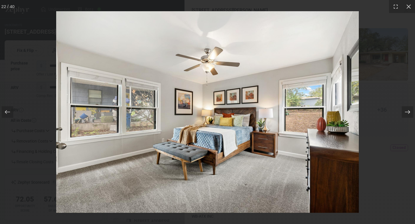
click at [402, 115] on div at bounding box center [407, 112] width 12 height 12
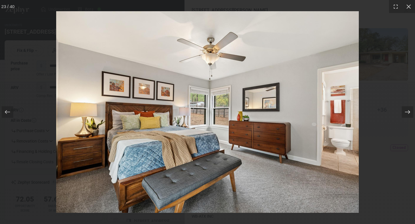
click at [402, 115] on div at bounding box center [407, 112] width 12 height 12
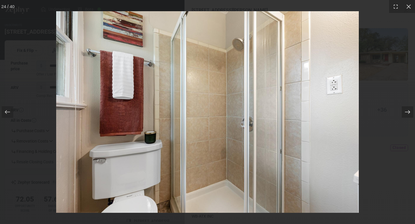
click at [402, 115] on div at bounding box center [407, 112] width 12 height 12
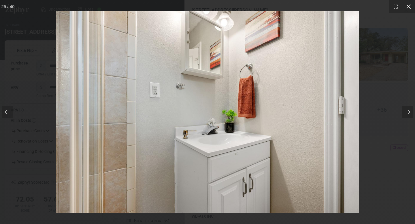
click at [409, 7] on icon at bounding box center [408, 6] width 4 height 4
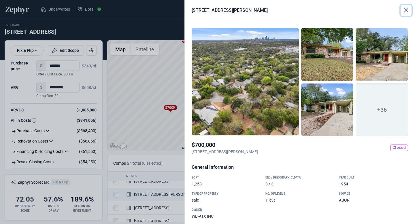
click at [406, 14] on button "Close" at bounding box center [405, 10] width 11 height 11
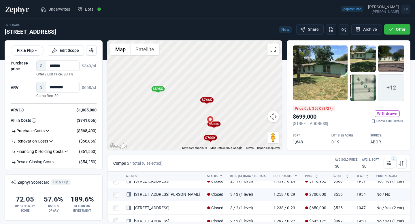
drag, startPoint x: 246, startPoint y: 100, endPoint x: 239, endPoint y: 140, distance: 41.2
click at [239, 140] on div "To activate drag with keyboard, press Alt + Enter. Once in keyboard drag state,…" at bounding box center [194, 95] width 174 height 109
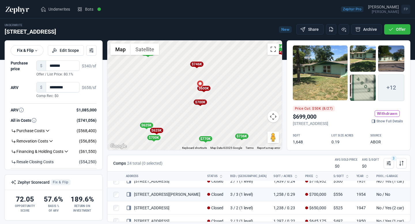
drag, startPoint x: 244, startPoint y: 109, endPoint x: 232, endPoint y: 69, distance: 42.1
click at [232, 69] on div "To activate drag with keyboard, press Alt + Enter. Once in keyboard drag state,…" at bounding box center [194, 95] width 174 height 109
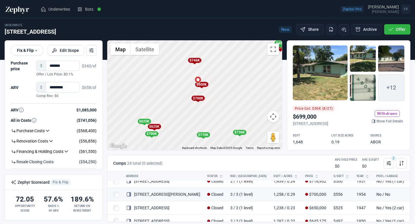
click at [194, 59] on div "$746K" at bounding box center [194, 60] width 13 height 5
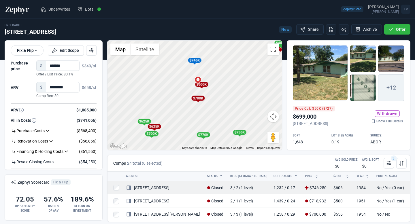
click at [162, 188] on link "[STREET_ADDRESS]" at bounding box center [147, 187] width 43 height 5
